Goal: Information Seeking & Learning: Learn about a topic

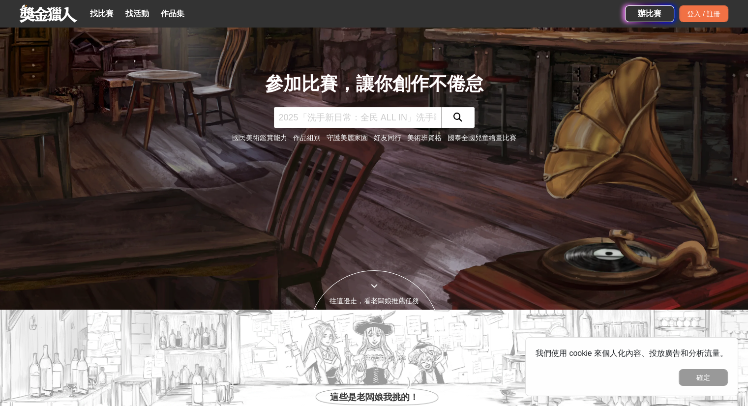
scroll to position [98, 0]
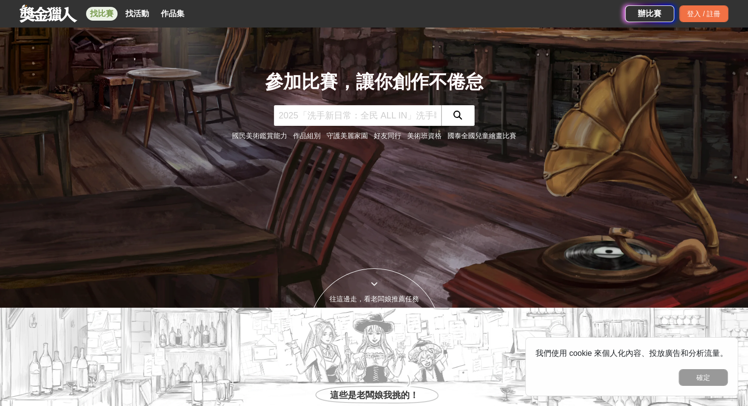
click at [109, 17] on link "找比賽" at bounding box center [101, 14] width 31 height 14
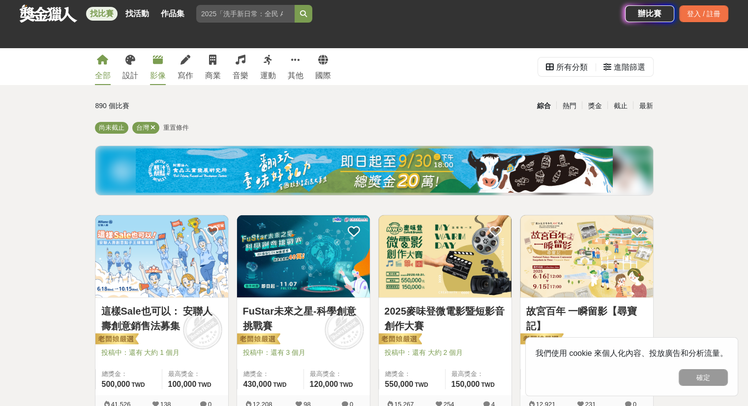
click at [162, 70] on div "影像" at bounding box center [158, 76] width 16 height 12
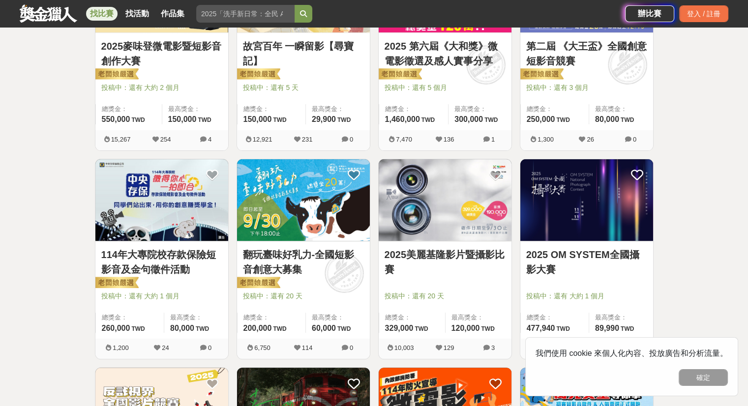
scroll to position [344, 0]
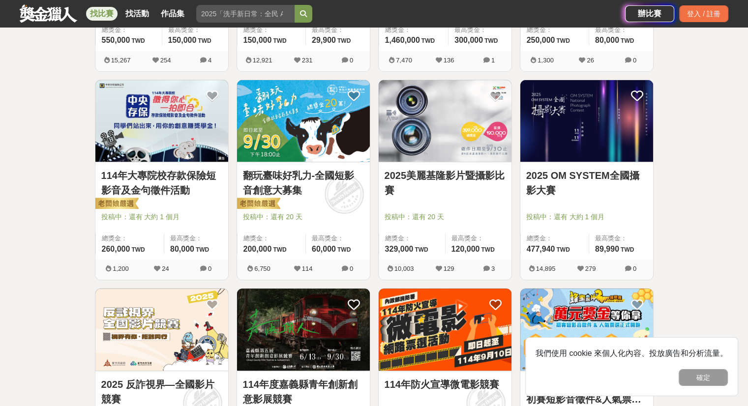
click at [554, 168] on link "2025 OM SYSTEM全國攝影大賽" at bounding box center [586, 183] width 121 height 30
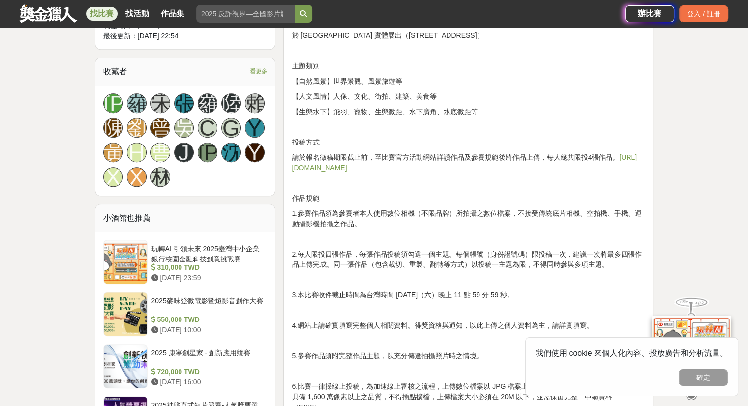
scroll to position [689, 0]
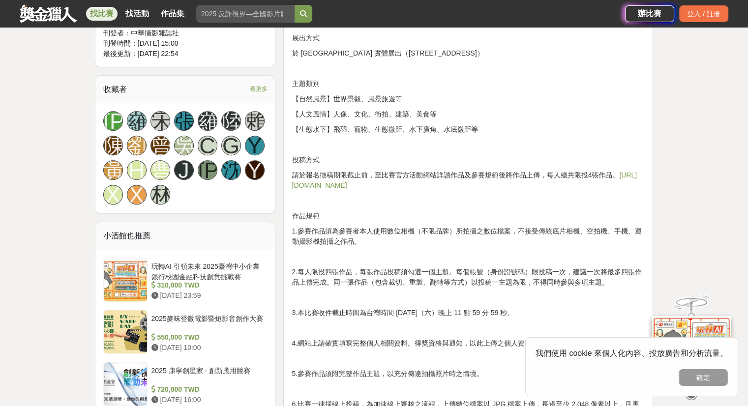
click at [362, 172] on p "請於報名徵稿期限截止前，至比賽官方活動網站詳讀作品及參賽規範後將作品上傳，每人總共限投4張作品。 [URL][DOMAIN_NAME]" at bounding box center [468, 180] width 353 height 21
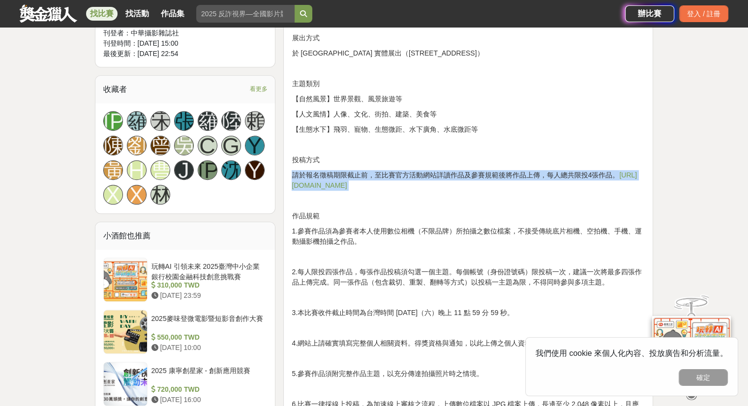
click at [362, 172] on p "請於報名徵稿期限截止前，至比賽官方活動網站詳讀作品及參賽規範後將作品上傳，每人總共限投4張作品。 [URL][DOMAIN_NAME]" at bounding box center [468, 180] width 353 height 21
click at [397, 173] on p "請於報名徵稿期限截止前，至比賽官方活動網站詳讀作品及參賽規範後將作品上傳，每人總共限投4張作品。 [URL][DOMAIN_NAME]" at bounding box center [468, 180] width 353 height 21
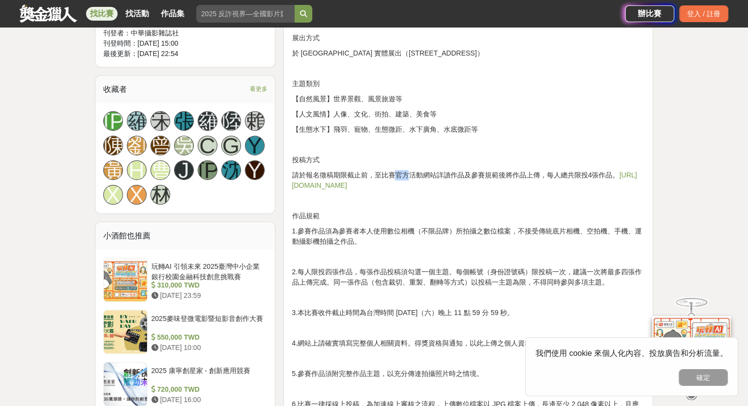
click at [397, 174] on p "請於報名徵稿期限截止前，至比賽官方活動網站詳讀作品及參賽規範後將作品上傳，每人總共限投4張作品。 [URL][DOMAIN_NAME]" at bounding box center [468, 180] width 353 height 21
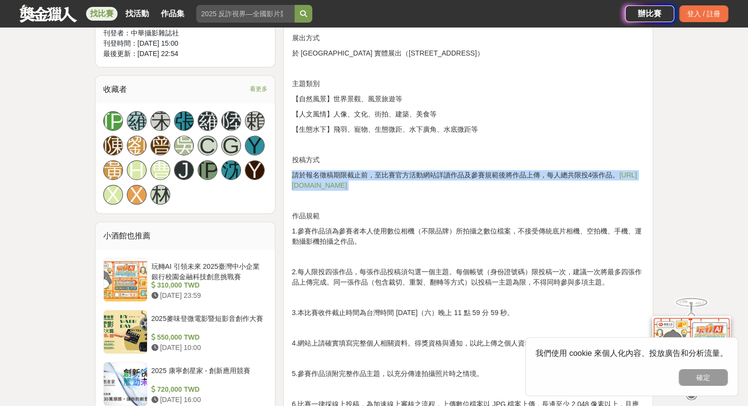
click at [397, 174] on p "請於報名徵稿期限截止前，至比賽官方活動網站詳讀作品及參賽規範後將作品上傳，每人總共限投4張作品。 [URL][DOMAIN_NAME]" at bounding box center [468, 180] width 353 height 21
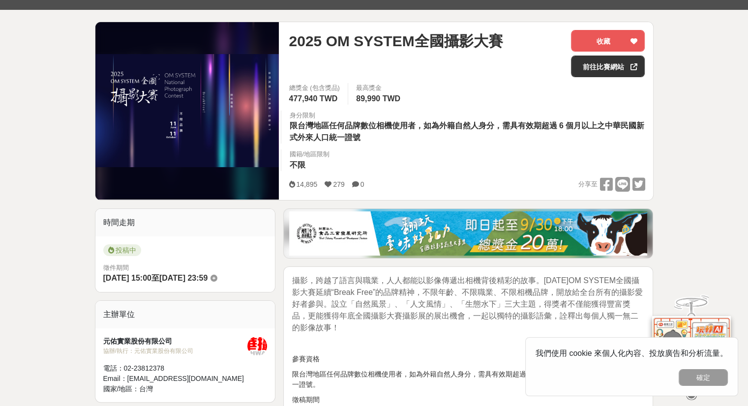
scroll to position [0, 0]
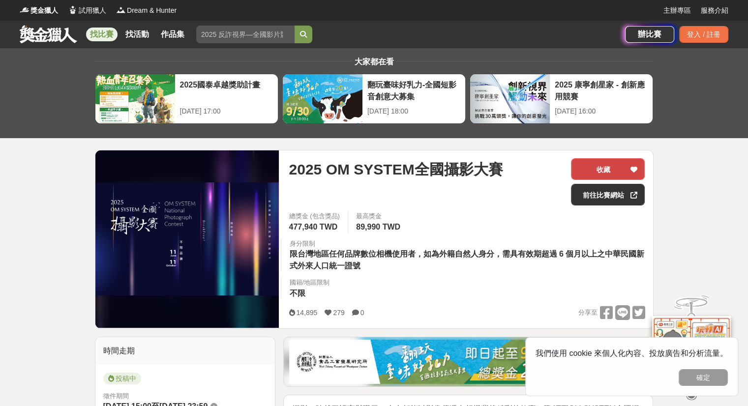
click at [608, 163] on button "收藏" at bounding box center [608, 169] width 74 height 22
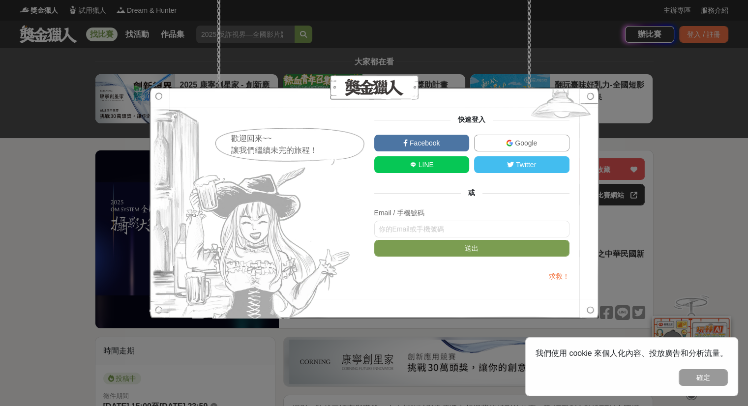
click at [527, 141] on span "Google" at bounding box center [525, 143] width 24 height 8
click at [425, 139] on span "Facebook" at bounding box center [424, 143] width 32 height 8
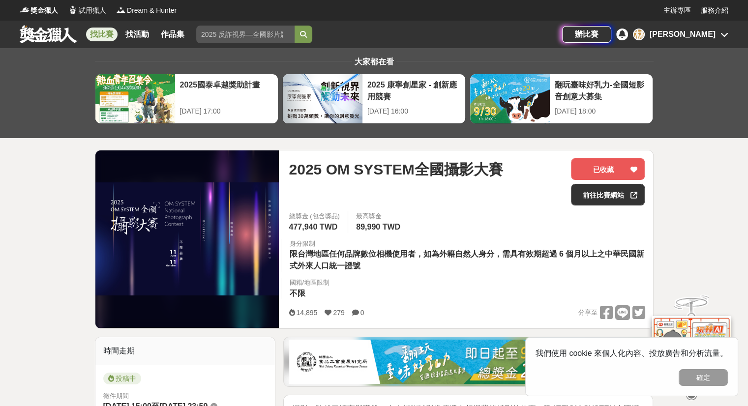
click at [109, 34] on link "找比賽" at bounding box center [101, 35] width 31 height 14
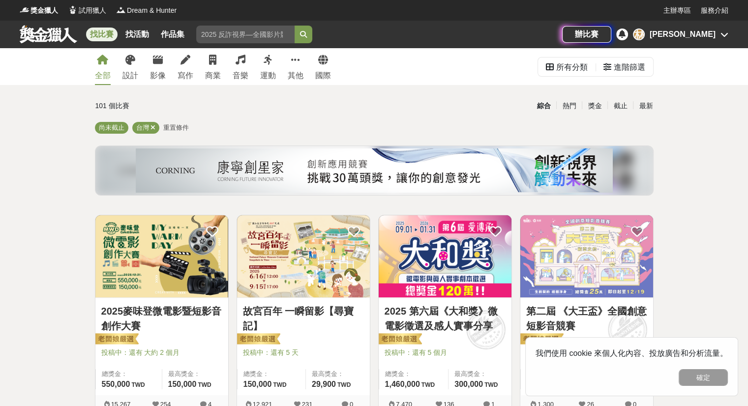
click at [165, 69] on div "全部 設計 影像 寫作 商業 音樂 運動 其他 國際" at bounding box center [213, 66] width 248 height 37
click at [161, 71] on div "影像" at bounding box center [158, 76] width 16 height 12
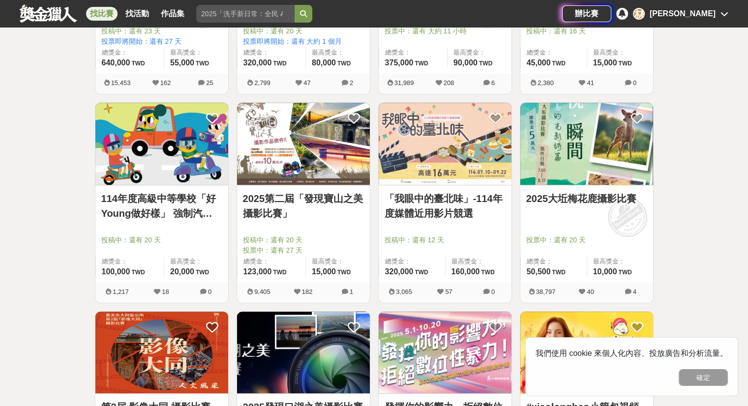
scroll to position [984, 0]
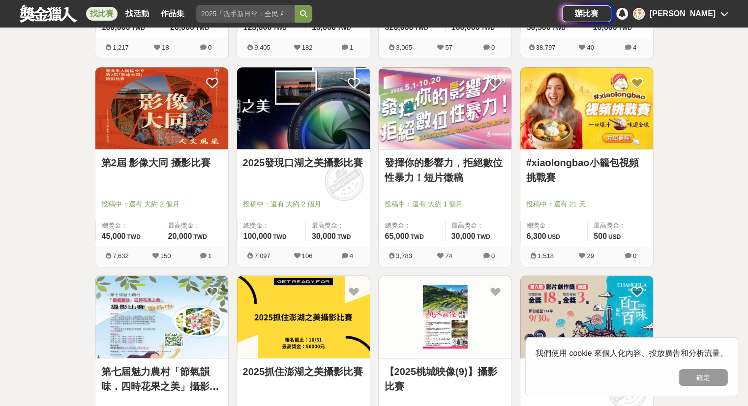
click at [178, 179] on div "第2屆 影像大同 攝影比賽" at bounding box center [161, 168] width 121 height 26
click at [177, 151] on div "第2屆 影像大同 攝影比賽 投稿中：還有 大約 2 個月 總獎金： 45,000 45,000 TWD 最高獎金： 20,000 TWD" at bounding box center [161, 198] width 133 height 97
click at [170, 160] on link "第2屆 影像大同 攝影比賽" at bounding box center [161, 162] width 121 height 15
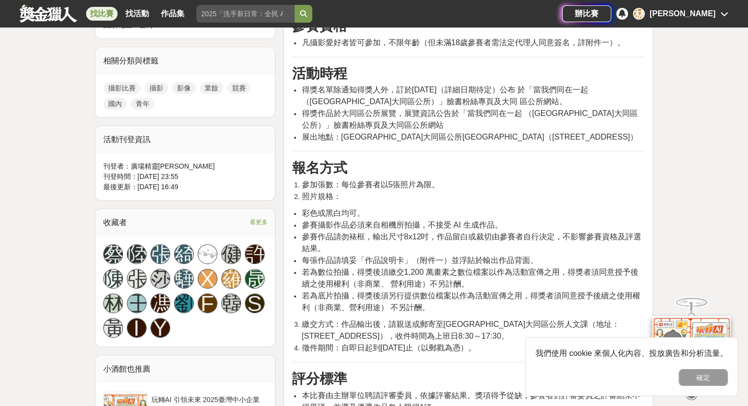
scroll to position [492, 0]
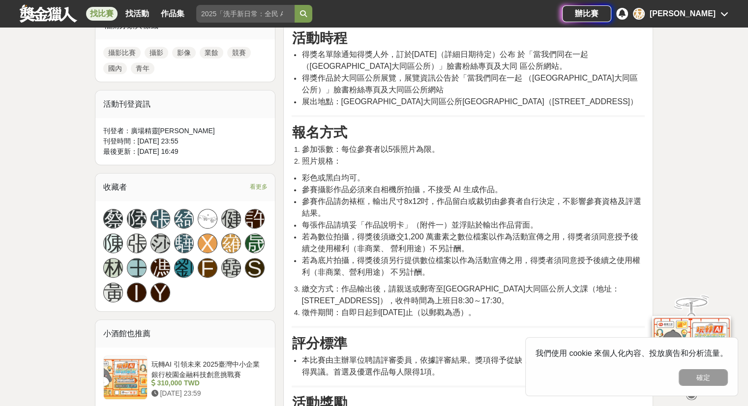
click at [336, 174] on span "彩色或黑白均可。" at bounding box center [333, 178] width 63 height 8
click at [339, 174] on span "彩色或黑白均可。" at bounding box center [333, 178] width 63 height 8
click at [340, 174] on span "彩色或黑白均可。" at bounding box center [333, 178] width 63 height 8
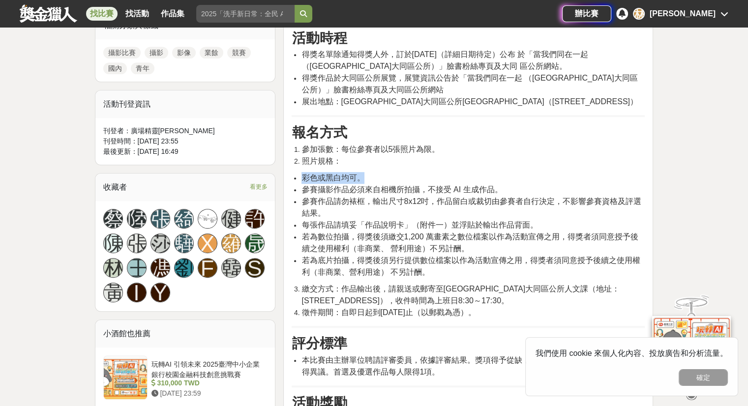
click at [340, 174] on span "彩色或黑白均可。" at bounding box center [333, 178] width 63 height 8
click at [374, 197] on span "參賽作品請勿裱框，輸出尺寸8x12吋，作品留白或裁切由參賽者自行決定，不影響參賽資格及評選結果。" at bounding box center [472, 207] width 340 height 20
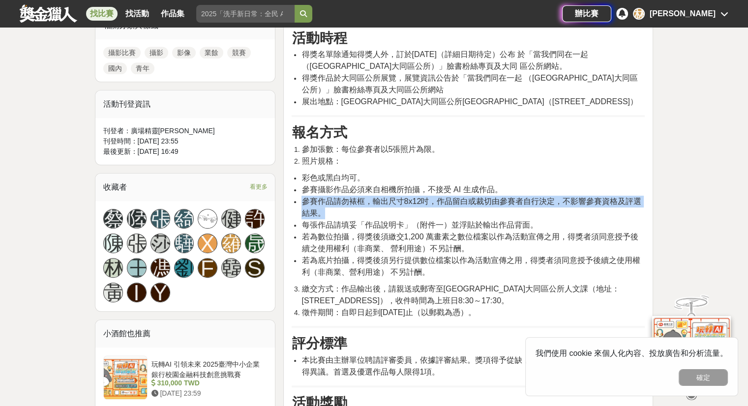
click at [374, 197] on span "參賽作品請勿裱框，輸出尺寸8x12吋，作品留白或裁切由參賽者自行決定，不影響參賽資格及評選結果。" at bounding box center [472, 207] width 340 height 20
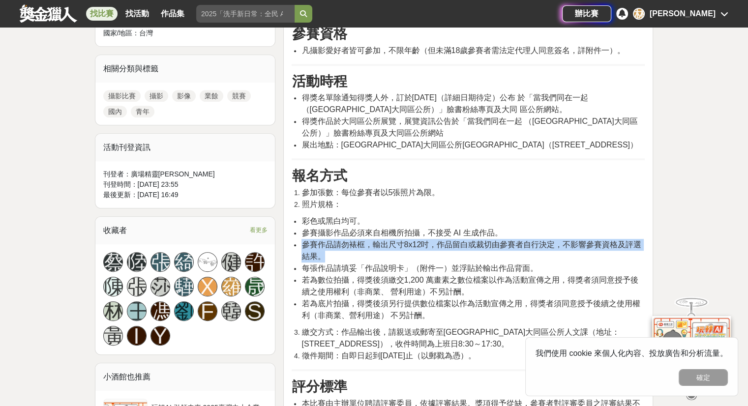
scroll to position [246, 0]
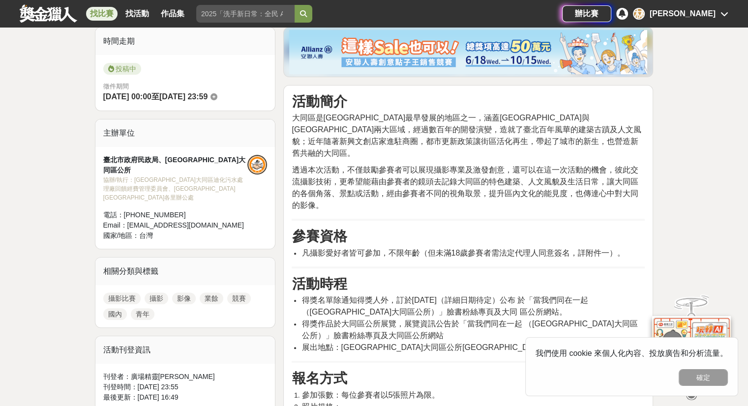
click at [362, 116] on span "大同區是[GEOGRAPHIC_DATA]最早發展的地區之一，涵蓋[GEOGRAPHIC_DATA]與[GEOGRAPHIC_DATA]兩大區域，經過數百年的…" at bounding box center [467, 136] width 350 height 44
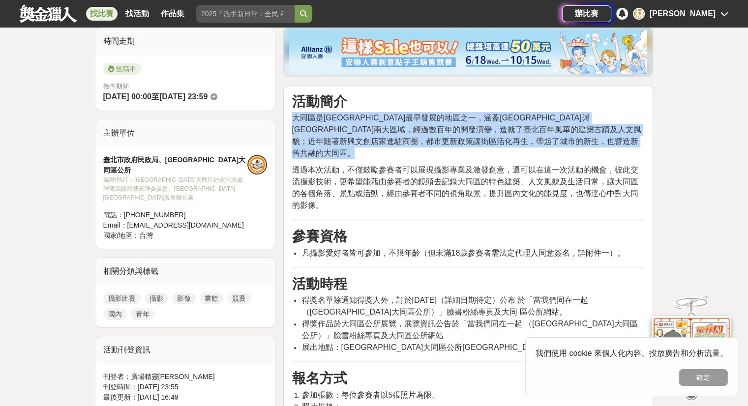
click at [362, 116] on span "大同區是[GEOGRAPHIC_DATA]最早發展的地區之一，涵蓋[GEOGRAPHIC_DATA]與[GEOGRAPHIC_DATA]兩大區域，經過數百年的…" at bounding box center [467, 136] width 350 height 44
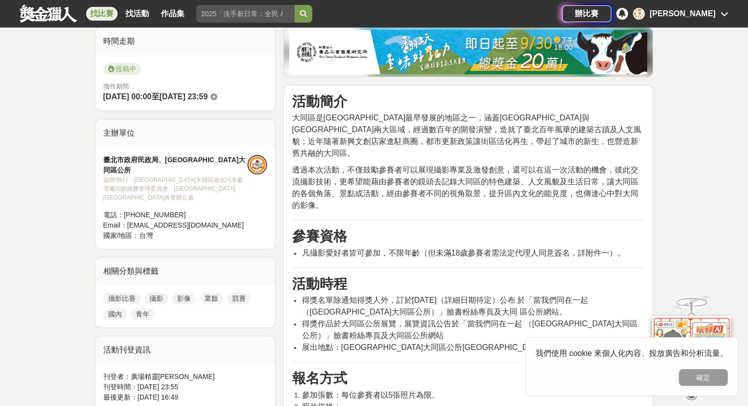
click at [369, 166] on span "透過本次活動，不僅鼓勵參賽者可以展現攝影專業及激發創意，還可以在這一次活動的機會，彼此交流攝影技術，更希望能藉由參賽者的鏡頭去記錄大同區的特色建築、人文風貌及…" at bounding box center [465, 188] width 346 height 44
click at [368, 166] on span "透過本次活動，不僅鼓勵參賽者可以展現攝影專業及激發創意，還可以在這一次活動的機會，彼此交流攝影技術，更希望能藉由參賽者的鏡頭去記錄大同區的特色建築、人文風貌及…" at bounding box center [465, 188] width 346 height 44
click at [367, 166] on span "透過本次活動，不僅鼓勵參賽者可以展現攝影專業及激發創意，還可以在這一次活動的機會，彼此交流攝影技術，更希望能藉由參賽者的鏡頭去記錄大同區的特色建築、人文風貌及…" at bounding box center [465, 188] width 346 height 44
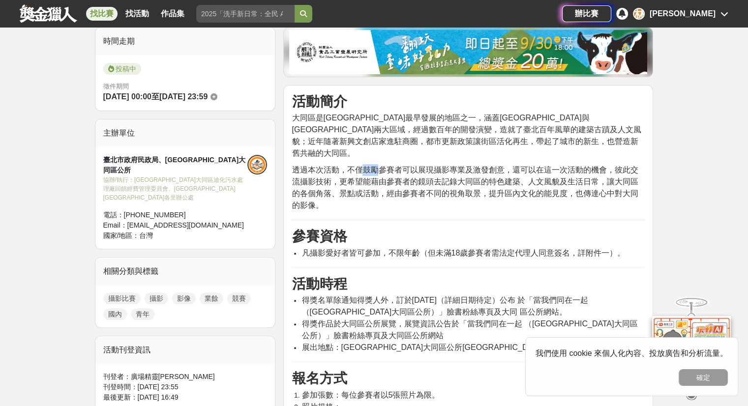
click at [367, 166] on span "透過本次活動，不僅鼓勵參賽者可以展現攝影專業及激發創意，還可以在這一次活動的機會，彼此交流攝影技術，更希望能藉由參賽者的鏡頭去記錄大同區的特色建築、人文風貌及…" at bounding box center [465, 188] width 346 height 44
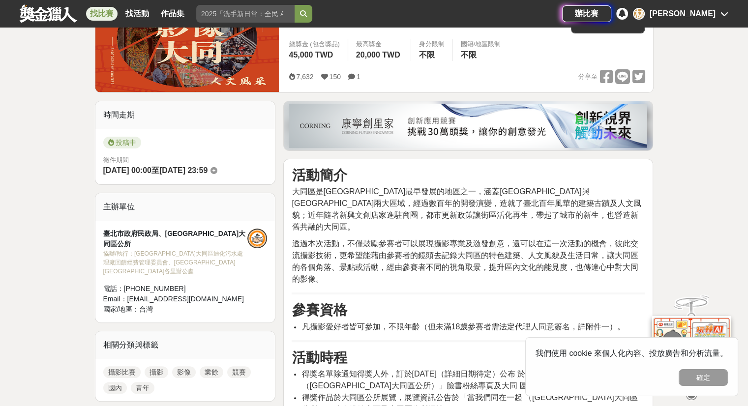
scroll to position [197, 0]
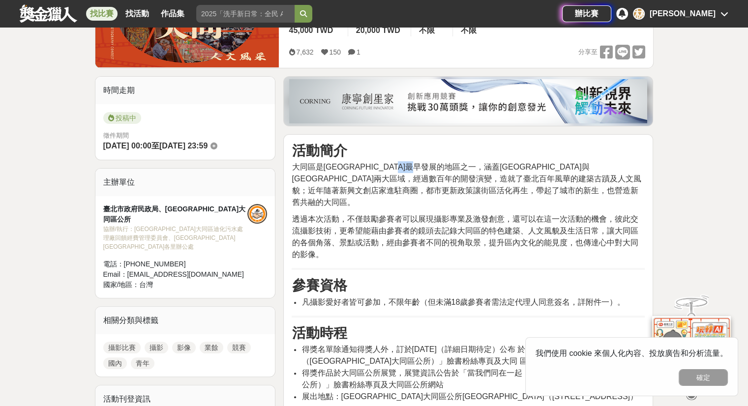
drag, startPoint x: 443, startPoint y: 166, endPoint x: 461, endPoint y: 163, distance: 18.9
click at [461, 163] on span "大同區是[GEOGRAPHIC_DATA]最早發展的地區之一，涵蓋[GEOGRAPHIC_DATA]與[GEOGRAPHIC_DATA]兩大區域，經過數百年的…" at bounding box center [467, 185] width 350 height 44
copy span "[GEOGRAPHIC_DATA]"
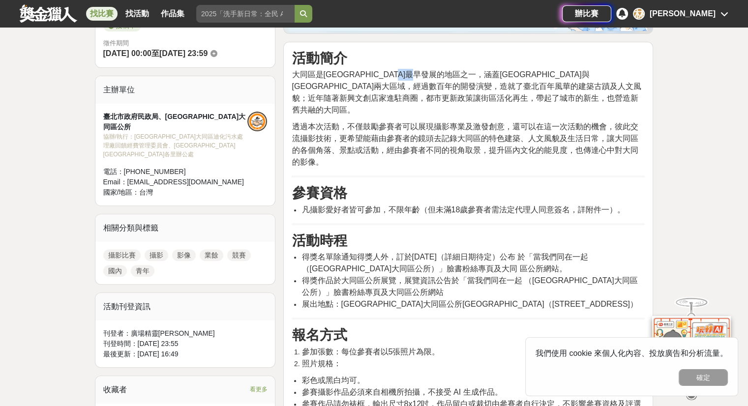
scroll to position [295, 0]
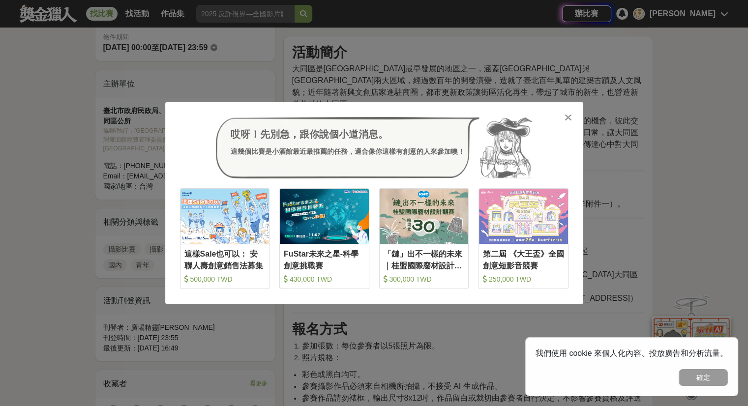
click at [567, 116] on icon at bounding box center [568, 118] width 7 height 10
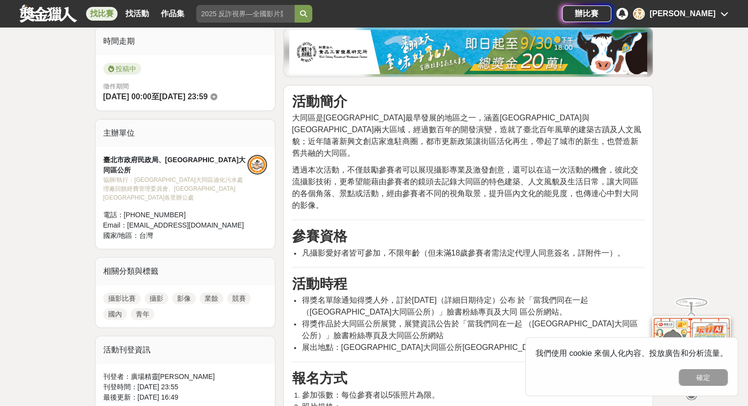
scroll to position [0, 0]
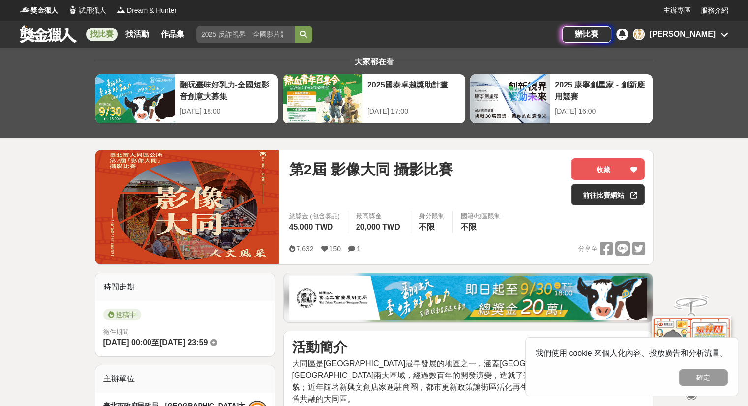
click at [107, 31] on link "找比賽" at bounding box center [101, 35] width 31 height 14
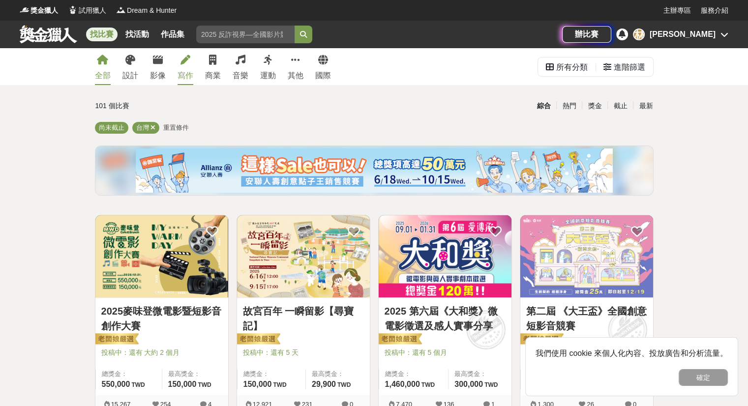
click at [187, 69] on link "寫作" at bounding box center [186, 66] width 16 height 37
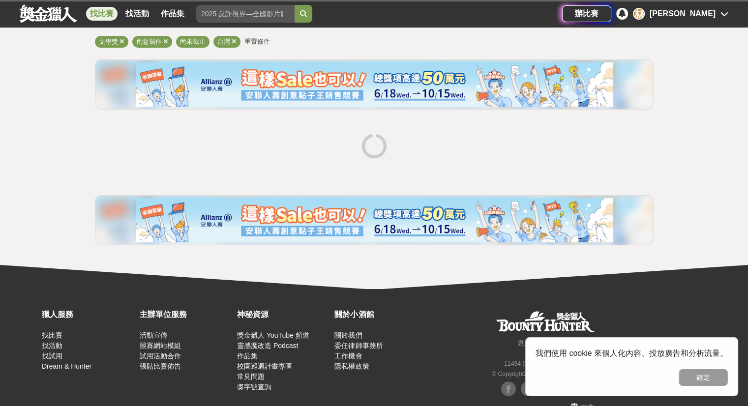
scroll to position [107, 0]
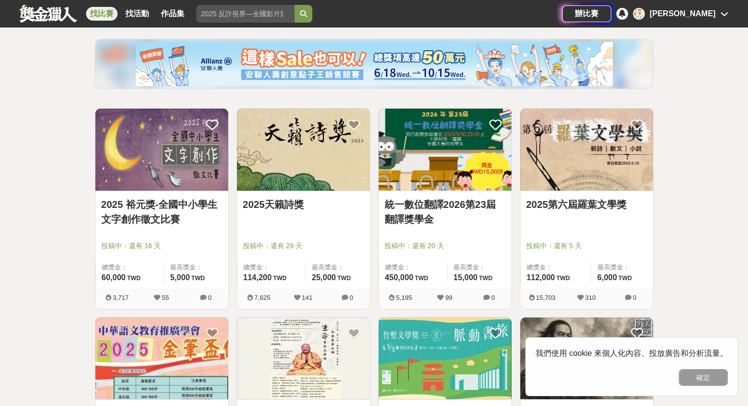
click at [549, 182] on img at bounding box center [586, 150] width 133 height 82
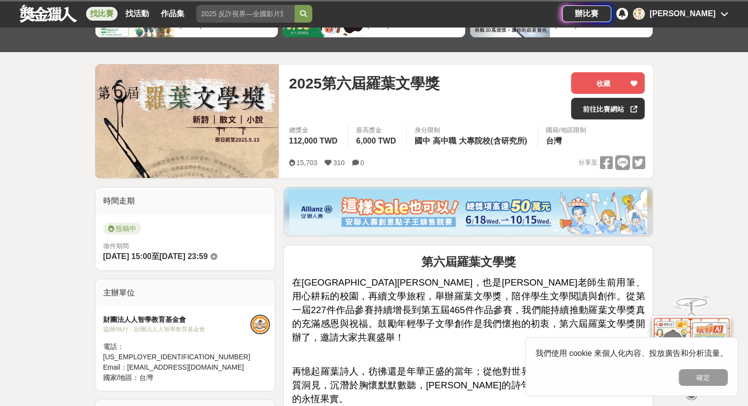
scroll to position [344, 0]
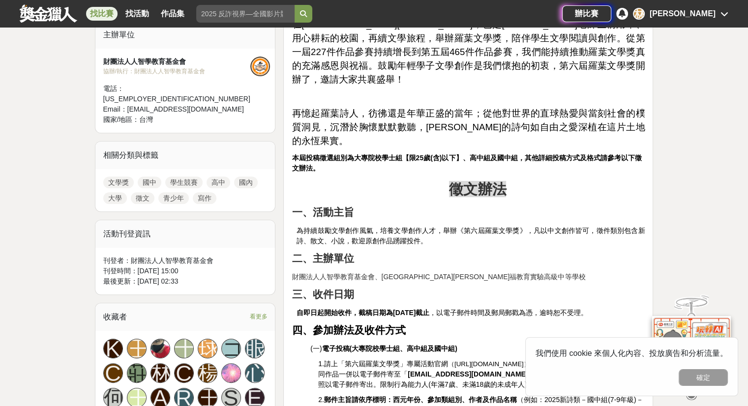
click at [413, 154] on strong "本屆投稿徵選組別為大專院校學士組【限25歲(含)以下】、高中組及國中組，其他詳細投稿方式及格式請參考以下徵文辦法。" at bounding box center [467, 163] width 350 height 18
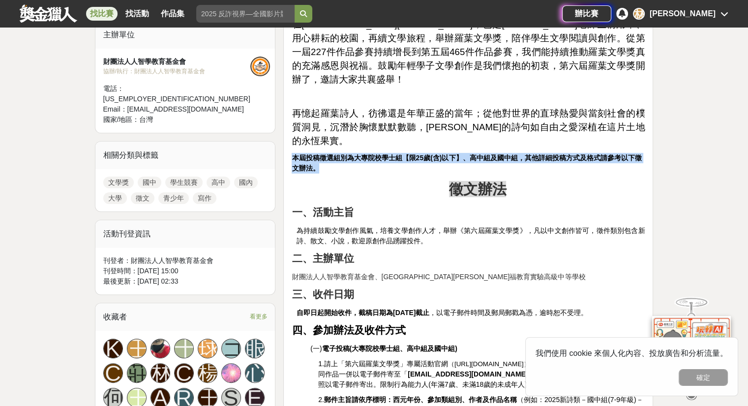
click at [413, 154] on strong "本屆投稿徵選組別為大專院校學士組【限25歲(含)以下】、高中組及國中組，其他詳細投稿方式及格式請參考以下徵文辦法。" at bounding box center [467, 163] width 350 height 18
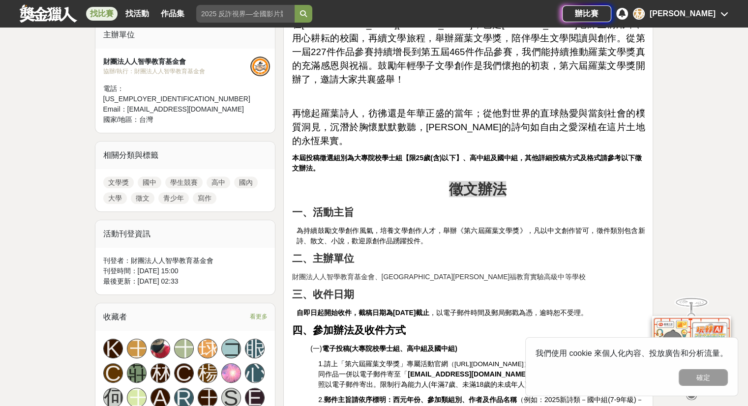
click at [386, 227] on span "為持續鼓勵文學創作風氣，培養文學創作人才，舉辦《第六屆羅葉文學獎》，凡以中文創作皆可，徵件類別包含新詩、散文、小說，歡迎原創作品踴躍投件。" at bounding box center [471, 236] width 349 height 18
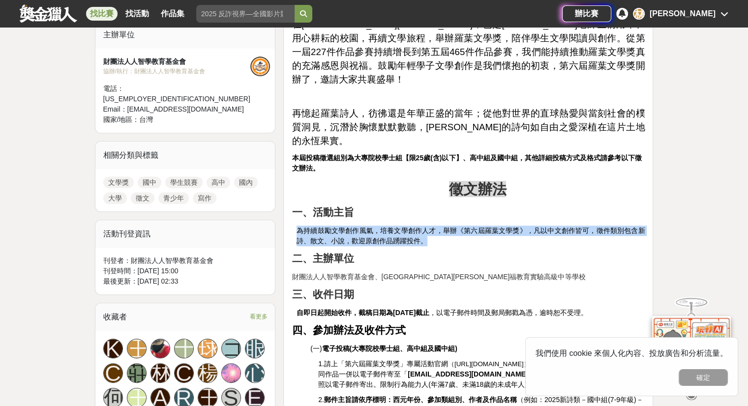
click at [386, 227] on span "為持續鼓勵文學創作風氣，培養文學創作人才，舉辦《第六屆羅葉文學獎》，凡以中文創作皆可，徵件類別包含新詩、散文、小說，歡迎原創作品踴躍投件。" at bounding box center [471, 236] width 349 height 18
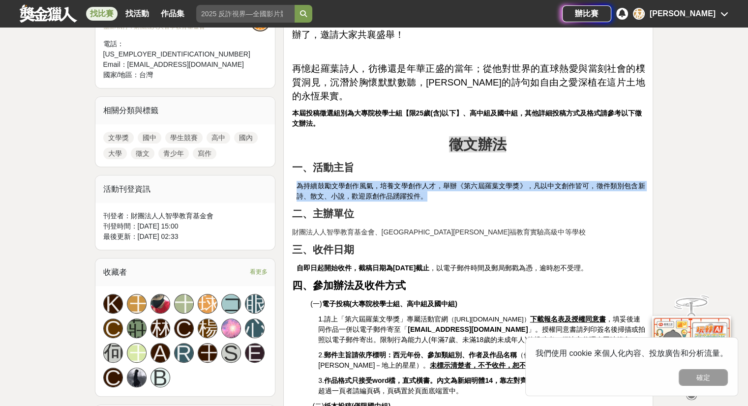
scroll to position [394, 0]
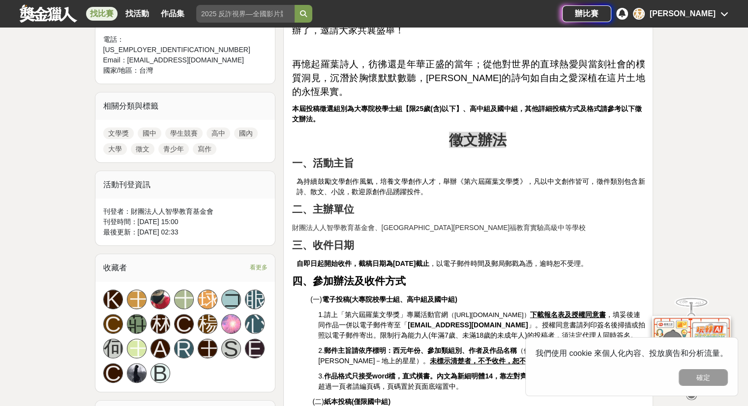
click at [342, 223] on p "財團法人人智學教育基金會、[GEOGRAPHIC_DATA][PERSON_NAME]福教育實驗高級中等學校" at bounding box center [468, 228] width 353 height 10
click at [345, 223] on p "財團法人人智學教育基金會、[GEOGRAPHIC_DATA][PERSON_NAME]福教育實驗高級中等學校" at bounding box center [468, 228] width 353 height 10
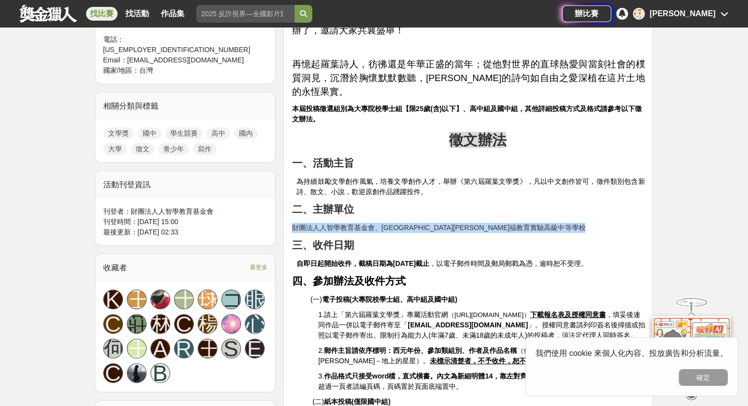
click at [345, 223] on p "財團法人人智學教育基金會、[GEOGRAPHIC_DATA][PERSON_NAME]福教育實驗高級中等學校" at bounding box center [468, 228] width 353 height 10
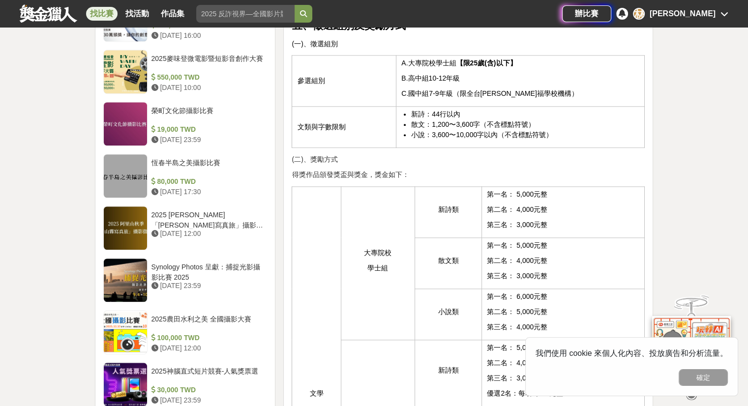
scroll to position [886, 0]
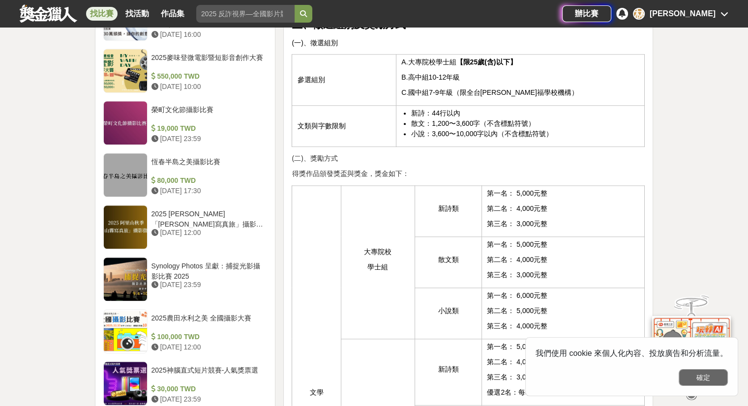
click at [708, 375] on button "確定" at bounding box center [703, 377] width 49 height 17
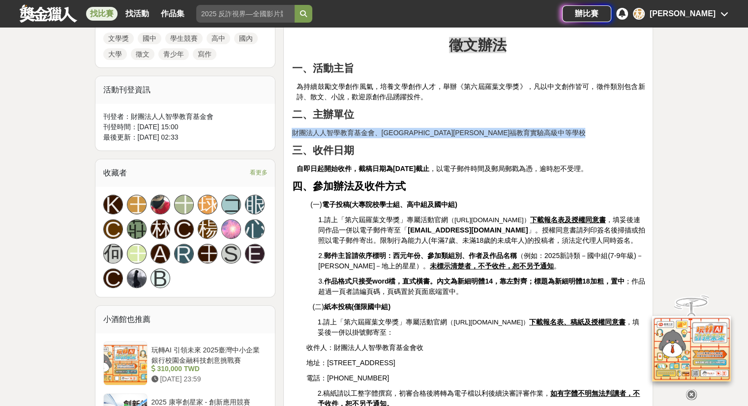
scroll to position [492, 0]
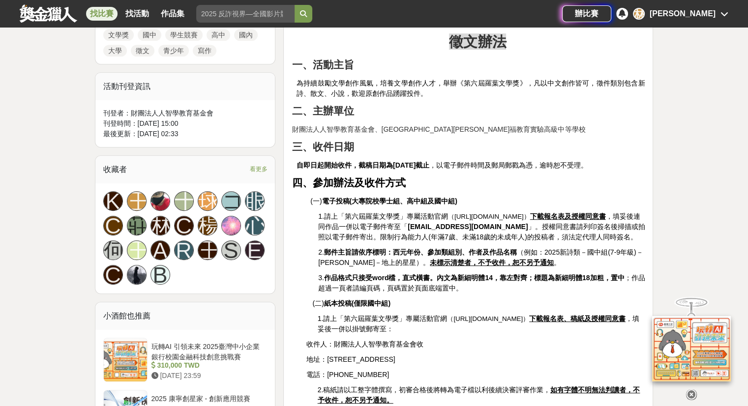
click at [477, 213] on span "（[URL][DOMAIN_NAME]）" at bounding box center [489, 216] width 82 height 7
drag, startPoint x: 454, startPoint y: 186, endPoint x: 567, endPoint y: 185, distance: 113.2
click at [530, 213] on span "（[URL][DOMAIN_NAME]）" at bounding box center [489, 216] width 82 height 7
click at [451, 213] on span "（[URL][DOMAIN_NAME]）" at bounding box center [489, 216] width 82 height 7
click at [414, 274] on strong "作品格式只接受word檔，直式橫書。內文為新細明體14，靠左對齊；標題為新細明體18加粗，置中" at bounding box center [474, 278] width 301 height 8
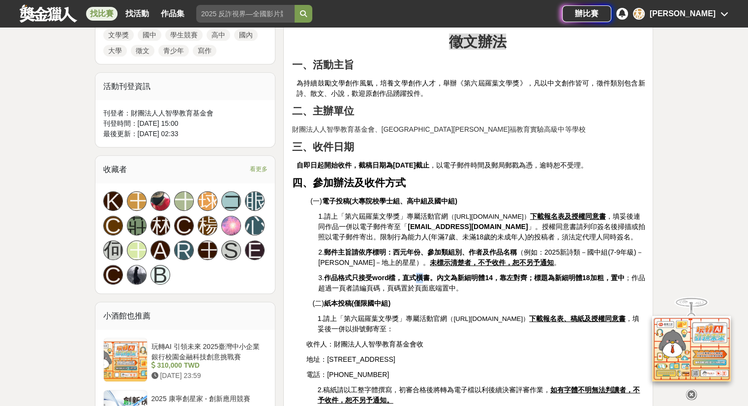
click at [414, 274] on strong "作品格式只接受word檔，直式橫書。內文為新細明體14，靠左對齊；標題為新細明體18加粗，置中" at bounding box center [474, 278] width 301 height 8
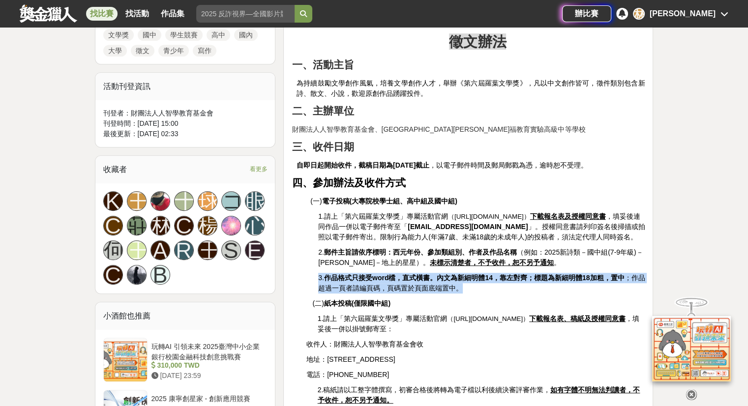
click at [414, 274] on strong "作品格式只接受word檔，直式橫書。內文為新細明體14，靠左對齊；標題為新細明體18加粗，置中" at bounding box center [474, 278] width 301 height 8
click at [413, 274] on strong "作品格式只接受word檔，直式橫書。內文為新細明體14，靠左對齊；標題為新細明體18加粗，置中" at bounding box center [474, 278] width 301 height 8
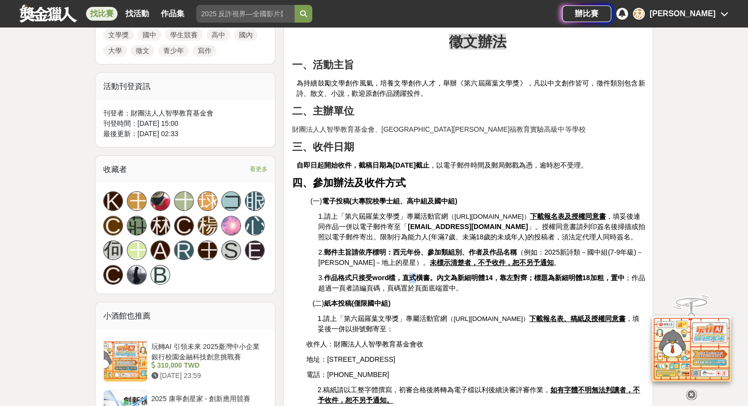
click at [413, 274] on strong "作品格式只接受word檔，直式橫書。內文為新細明體14，靠左對齊；標題為新細明體18加粗，置中" at bounding box center [474, 278] width 301 height 8
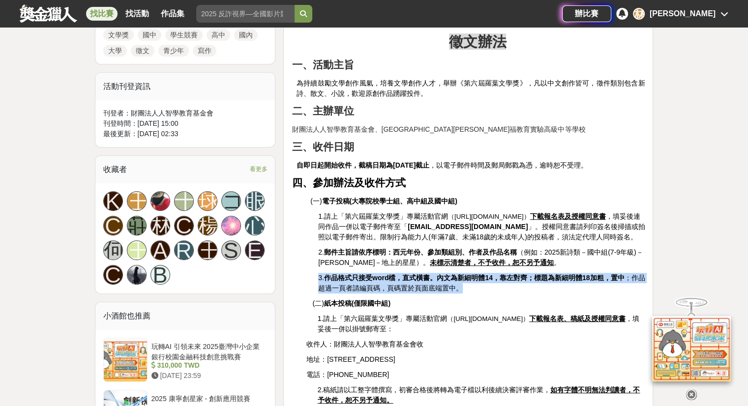
click at [413, 274] on strong "作品格式只接受word檔，直式橫書。內文為新細明體14，靠左對齊；標題為新細明體18加粗，置中" at bounding box center [474, 278] width 301 height 8
click at [412, 274] on strong "作品格式只接受word檔，直式橫書。內文為新細明體14，靠左對齊；標題為新細明體18加粗，置中" at bounding box center [474, 278] width 301 height 8
click at [410, 274] on strong "作品格式只接受word檔，直式橫書。內文為新細明體14，靠左對齊；標題為新細明體18加粗，置中" at bounding box center [474, 278] width 301 height 8
click at [409, 274] on strong "作品格式只接受word檔，直式橫書。內文為新細明體14，靠左對齊；標題為新細明體18加粗，置中" at bounding box center [474, 278] width 301 height 8
click at [407, 274] on strong "作品格式只接受word檔，直式橫書。內文為新細明體14，靠左對齊；標題為新細明體18加粗，置中" at bounding box center [474, 278] width 301 height 8
